Goal: Information Seeking & Learning: Learn about a topic

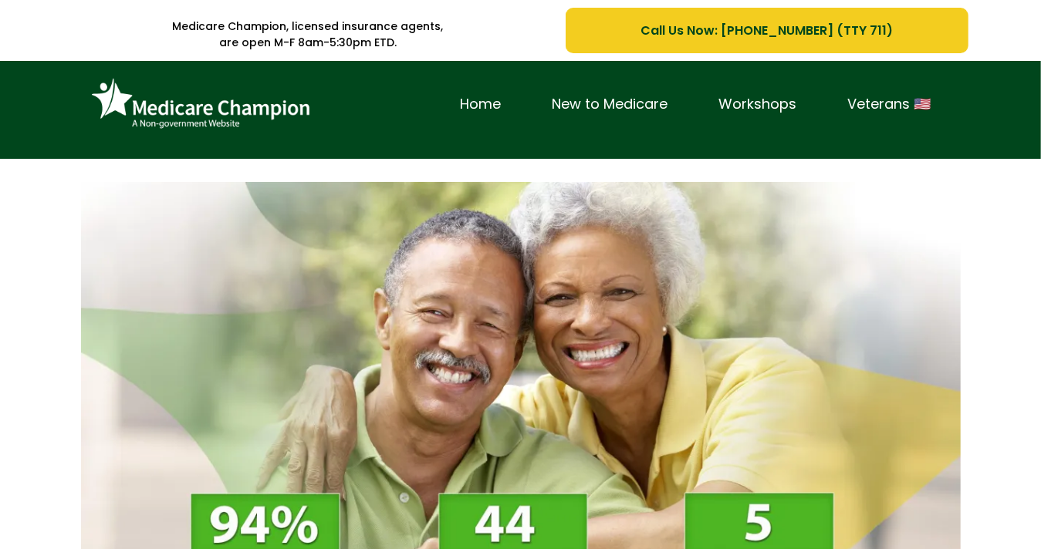
click at [129, 98] on img at bounding box center [200, 104] width 231 height 63
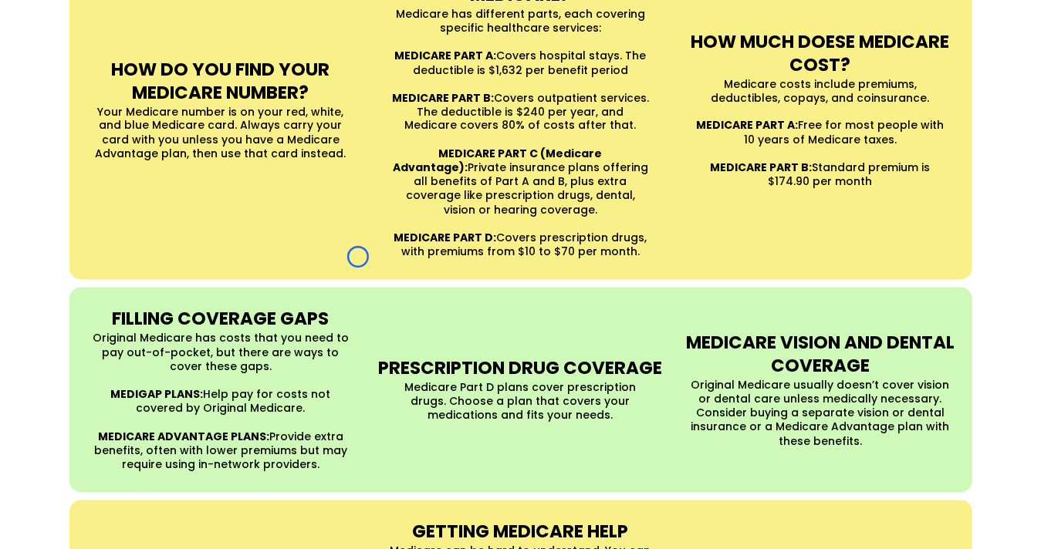
scroll to position [1535, 0]
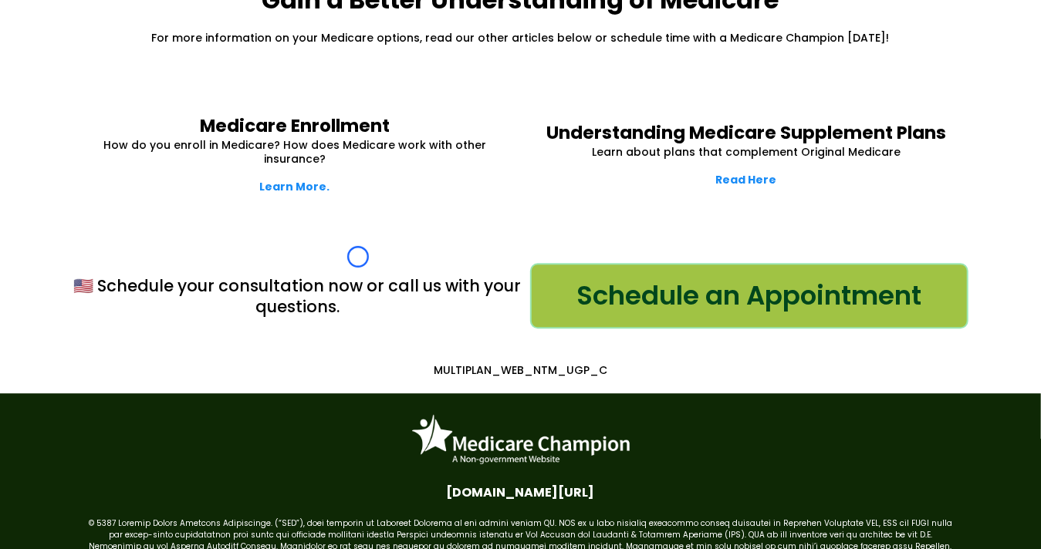
click at [129, 98] on div "Medicare Enrollment How do you enroll in Medicare? How does Medicare work with …" at bounding box center [520, 155] width 903 height 118
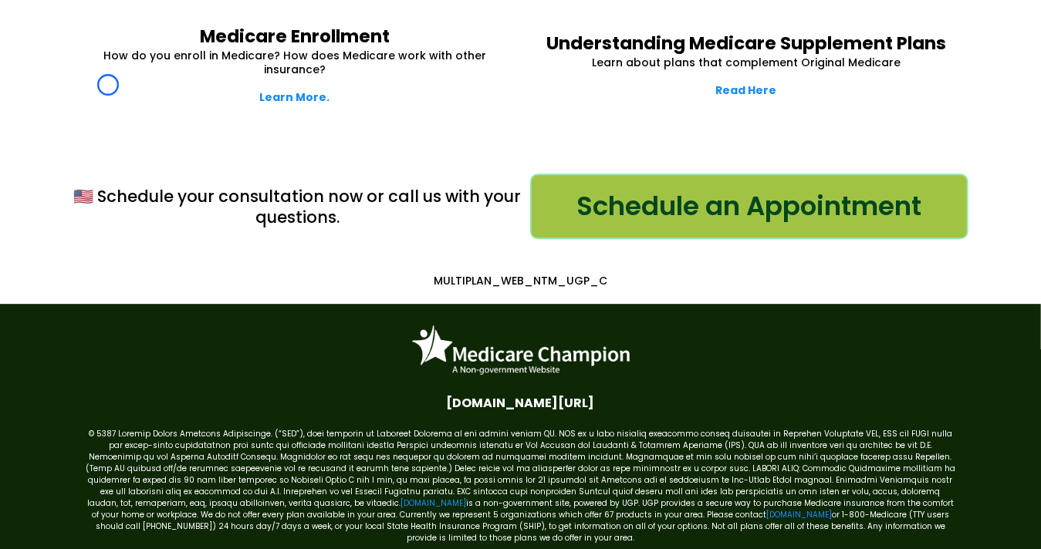
click at [108, 90] on p "Learn More." at bounding box center [295, 97] width 413 height 14
click at [130, 154] on div "🇺🇸 Schedule your consultation now or call us with your questions. Schedule an A…" at bounding box center [520, 206] width 903 height 104
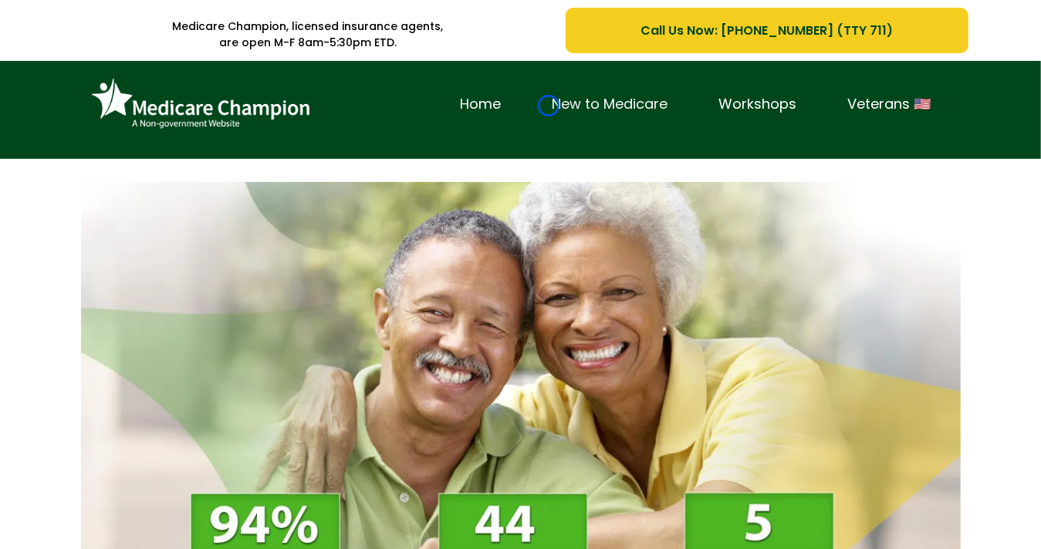
click at [548, 106] on link "New to Medicare" at bounding box center [610, 105] width 167 height 24
click at [115, 154] on div "Home New to Medicare Workshops Veterans 🇺🇸" at bounding box center [520, 112] width 903 height 86
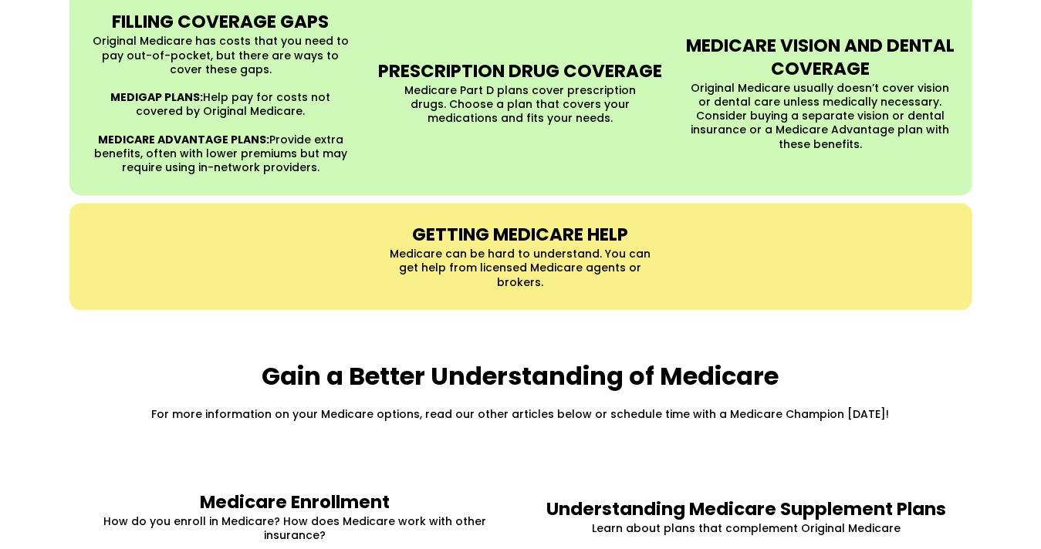
scroll to position [1758, 0]
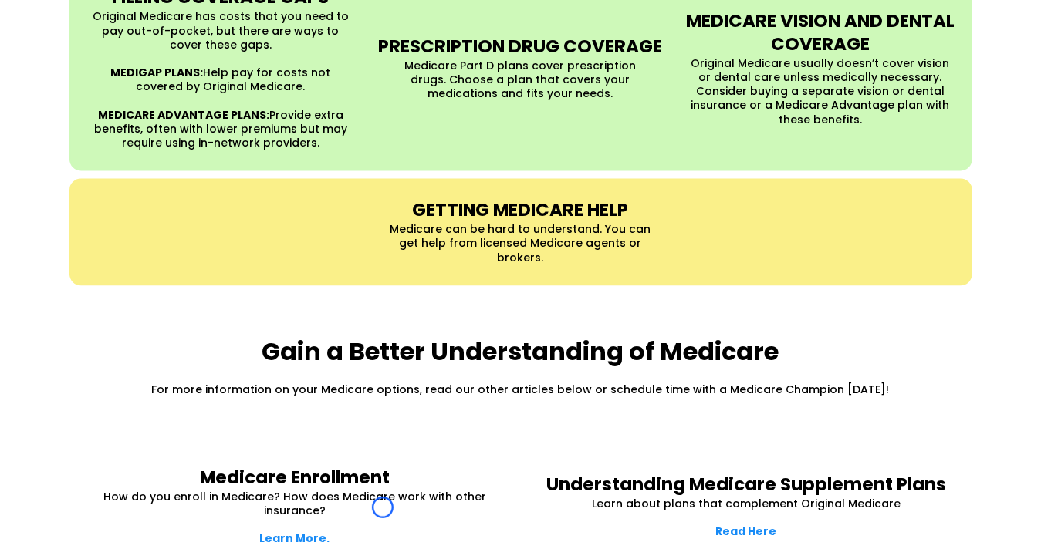
click at [115, 154] on div "FILLING COVERAGE GAPS Original Medicare has costs that you need to pay out-of-p…" at bounding box center [520, 67] width 903 height 205
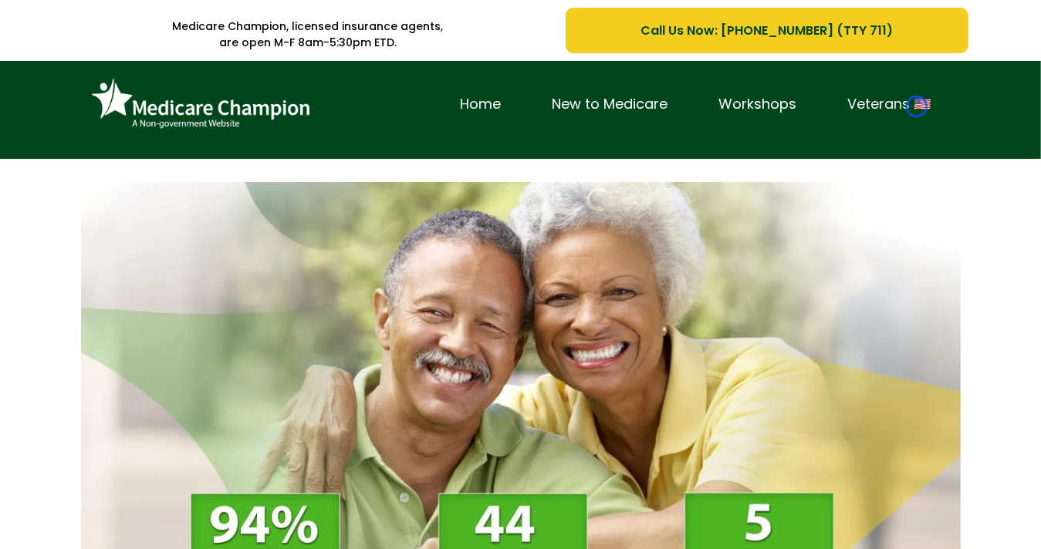
click at [916, 106] on link "Veterans 🇺🇸" at bounding box center [889, 105] width 134 height 24
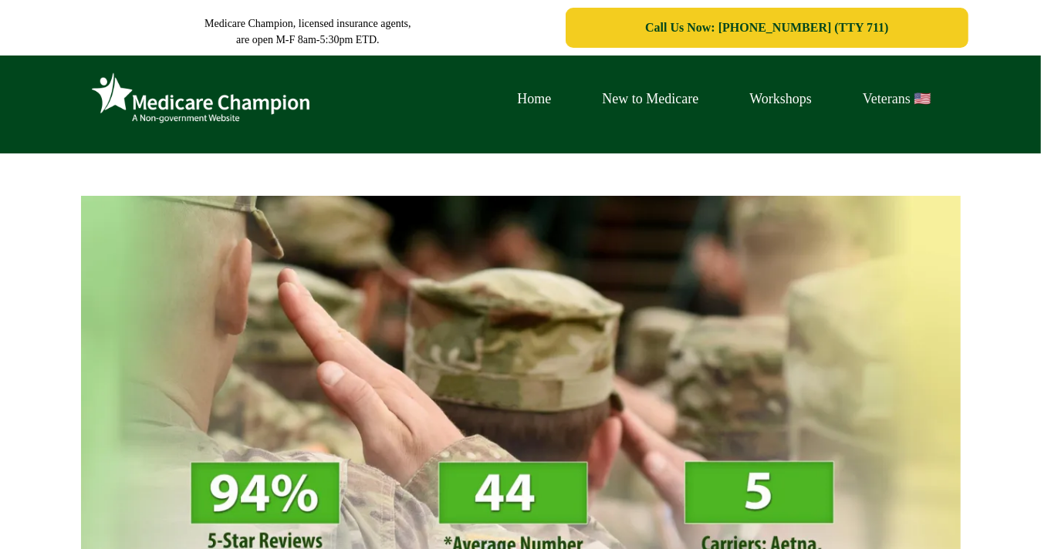
click at [916, 106] on link "Veterans 🇺🇸" at bounding box center [896, 99] width 119 height 24
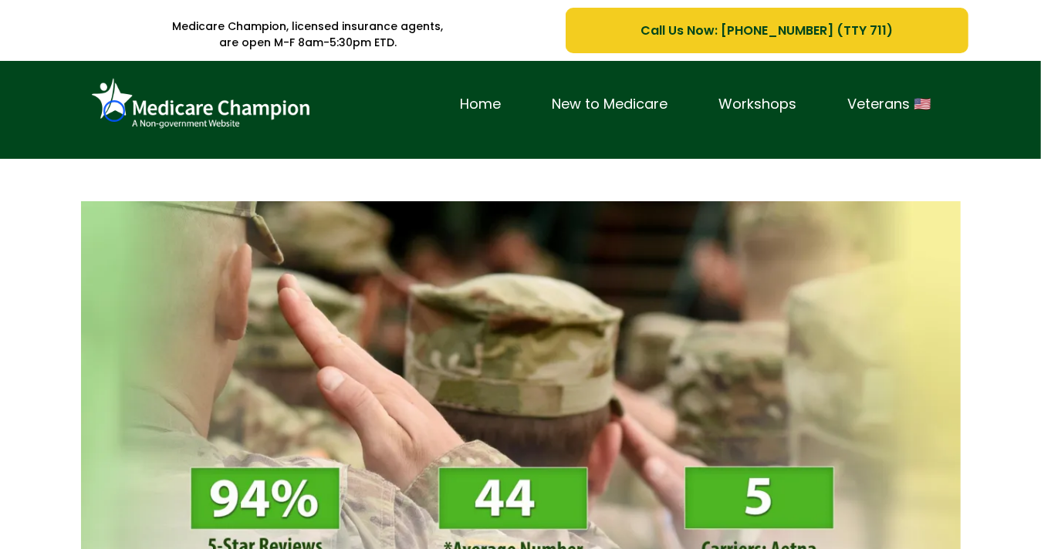
click at [114, 111] on img at bounding box center [200, 104] width 231 height 63
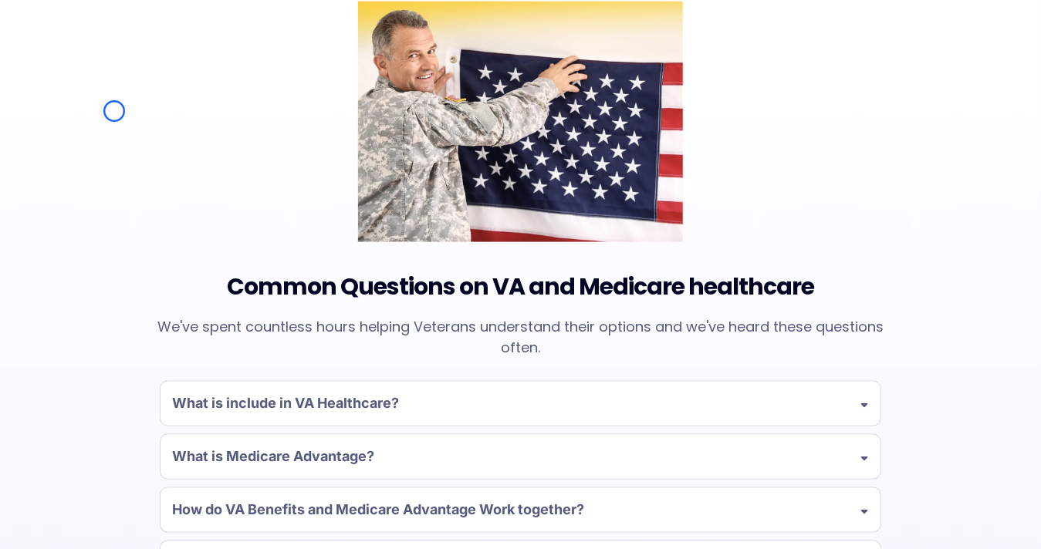
scroll to position [1236, 0]
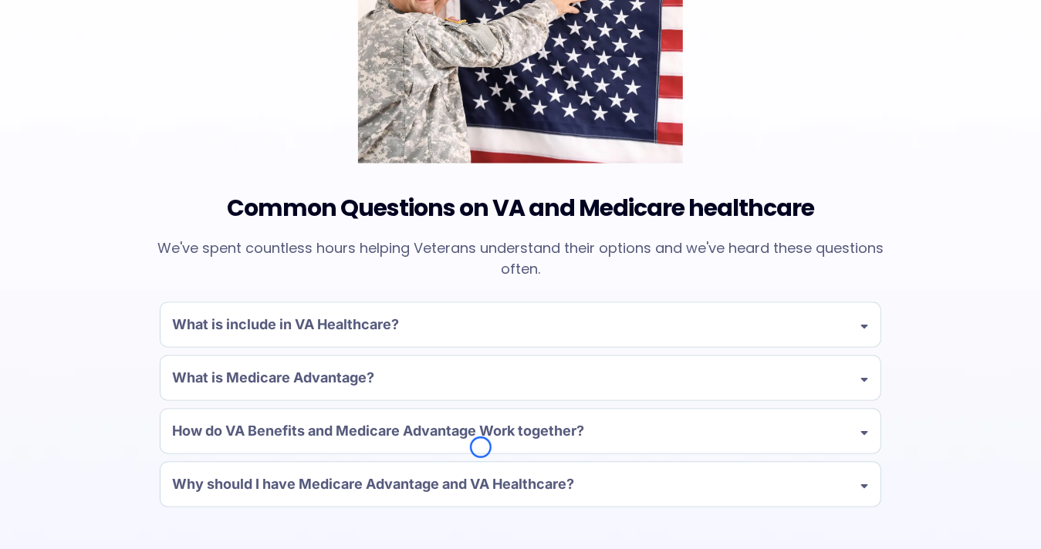
click at [114, 111] on div "Common Questions on VA and Medicare healthcare We've spent countless hours help…" at bounding box center [520, 221] width 903 height 643
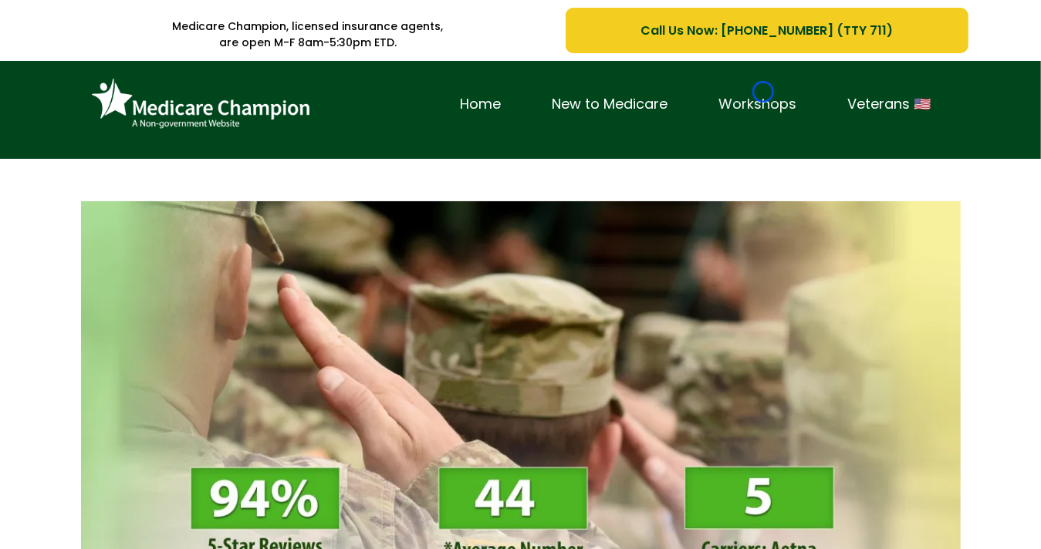
click at [763, 93] on link "Workshops" at bounding box center [758, 105] width 129 height 24
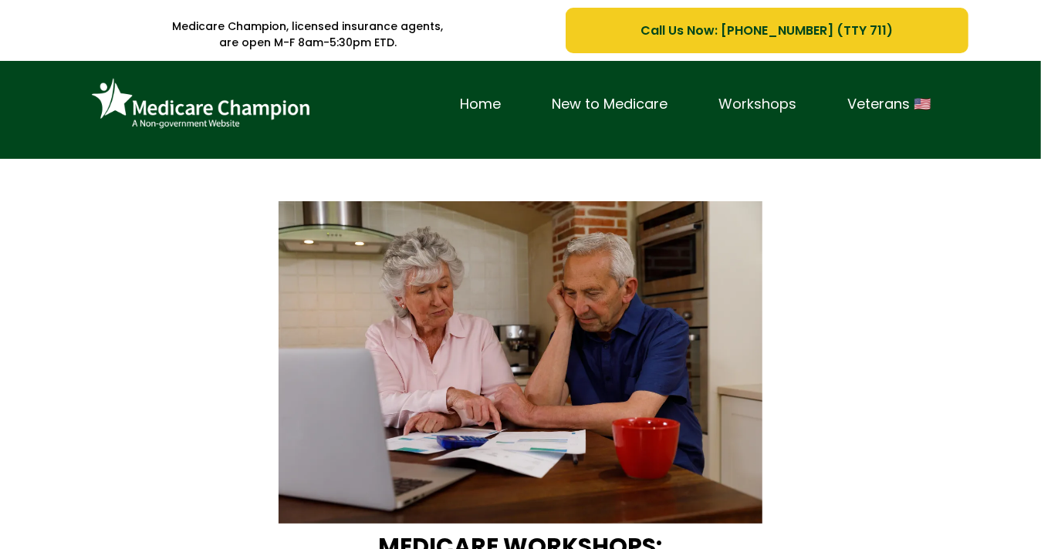
click at [763, 93] on link "Workshops" at bounding box center [758, 105] width 129 height 24
click at [103, 97] on img at bounding box center [200, 104] width 231 height 63
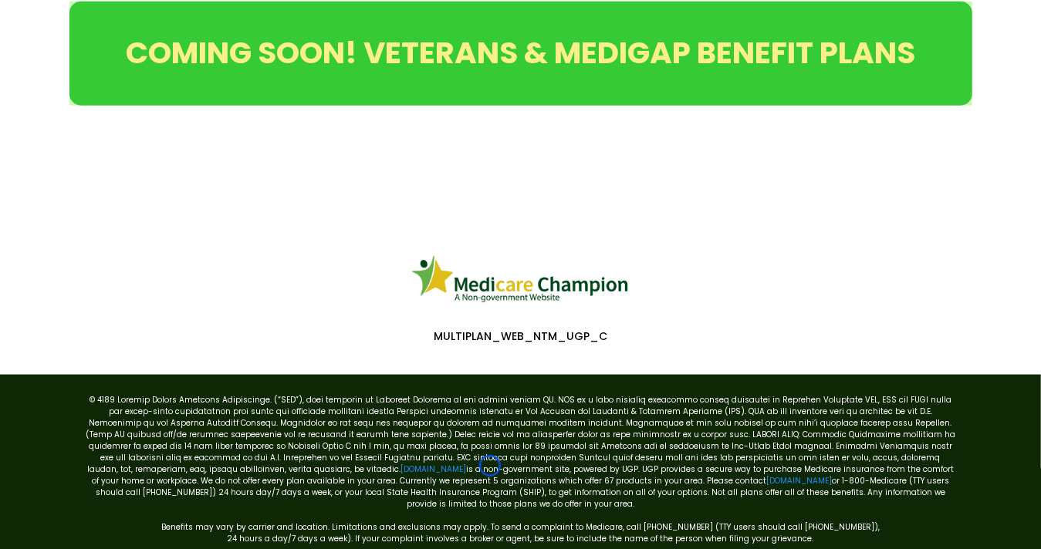
scroll to position [952, 0]
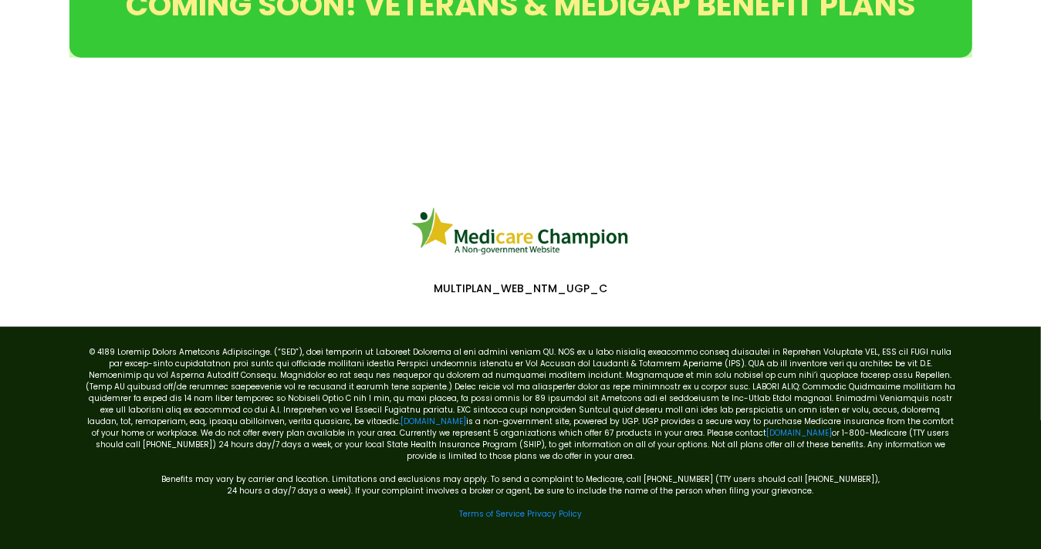
click at [489, 508] on link "Terms of Service" at bounding box center [492, 514] width 66 height 12
click at [766, 427] on link "[DOMAIN_NAME]" at bounding box center [799, 433] width 66 height 12
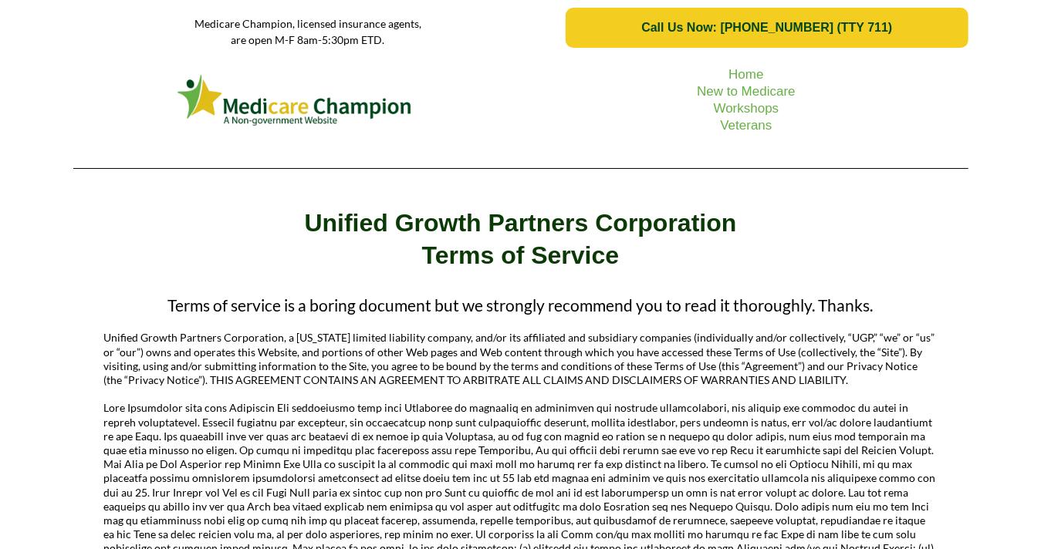
click at [121, 119] on picture at bounding box center [295, 100] width 428 height 59
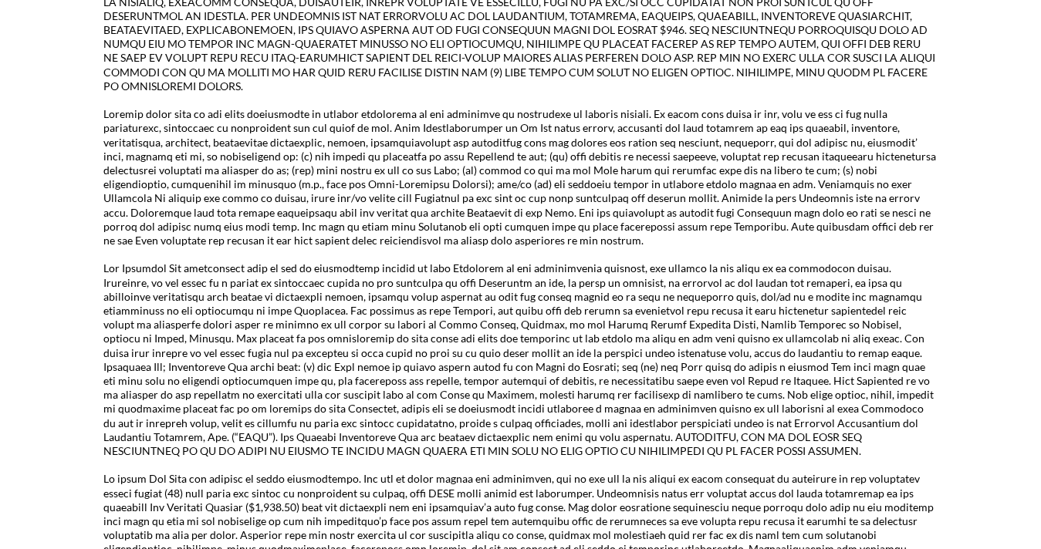
scroll to position [2655, 0]
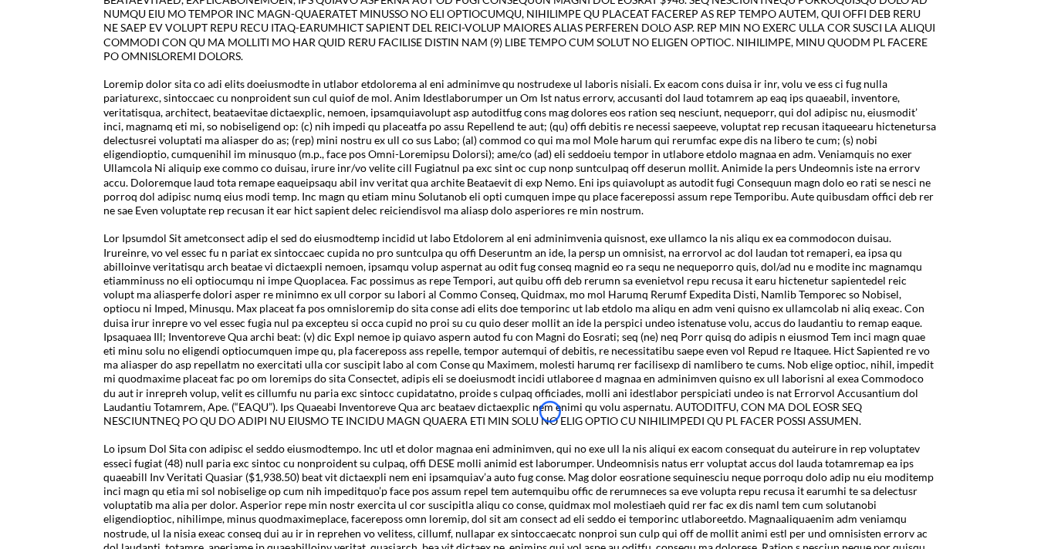
click at [121, 119] on p at bounding box center [520, 147] width 833 height 140
